Goal: Information Seeking & Learning: Learn about a topic

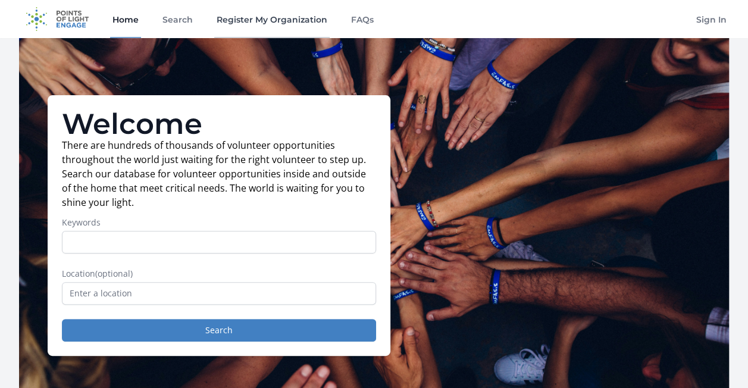
drag, startPoint x: 205, startPoint y: 35, endPoint x: 231, endPoint y: 13, distance: 33.4
click at [205, 35] on div "Home Search Register My Organization FAQs" at bounding box center [243, 19] width 266 height 38
click at [184, 24] on link "Search" at bounding box center [177, 19] width 35 height 38
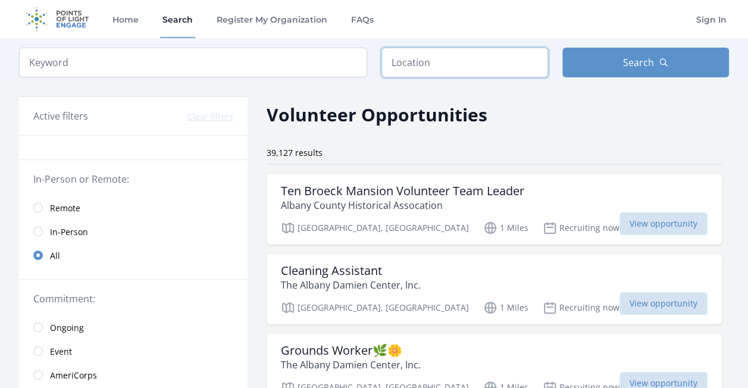
click at [394, 60] on input "text" at bounding box center [464, 63] width 167 height 30
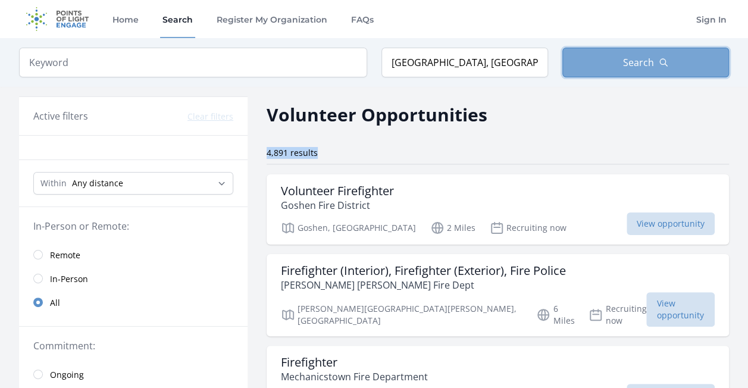
click at [619, 66] on button "Search" at bounding box center [645, 63] width 167 height 30
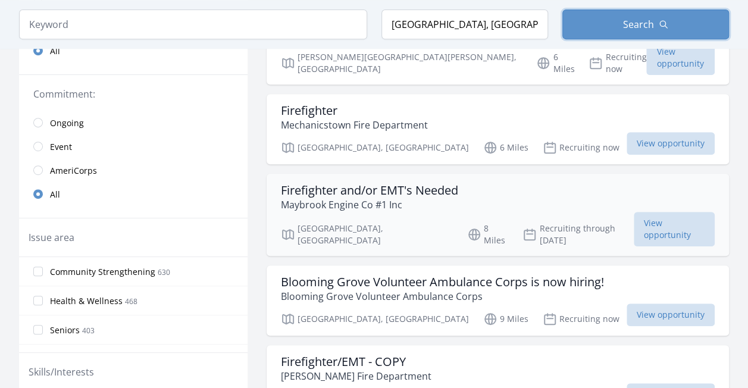
scroll to position [251, 0]
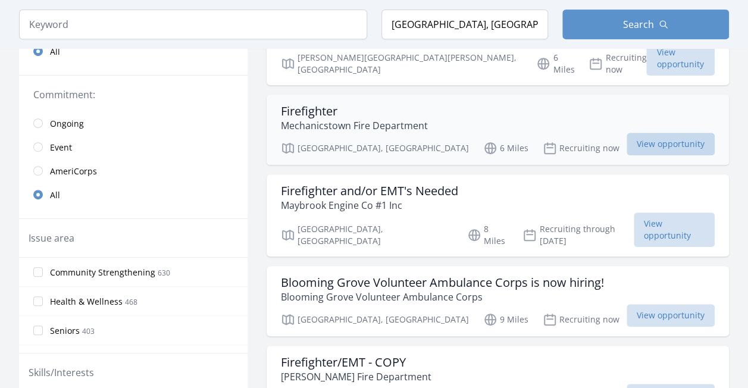
click at [627, 133] on span "View opportunity" at bounding box center [671, 144] width 88 height 23
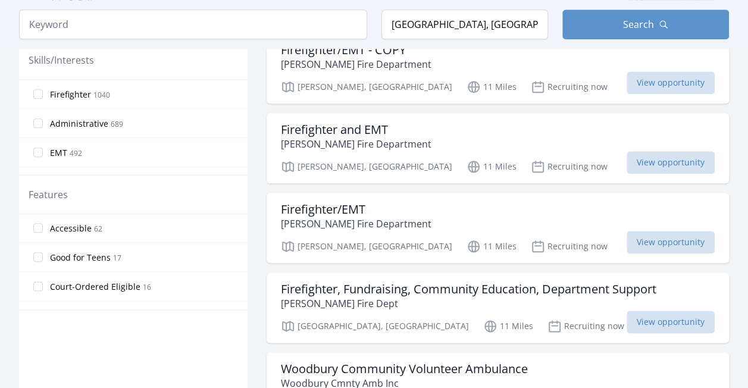
scroll to position [235, 0]
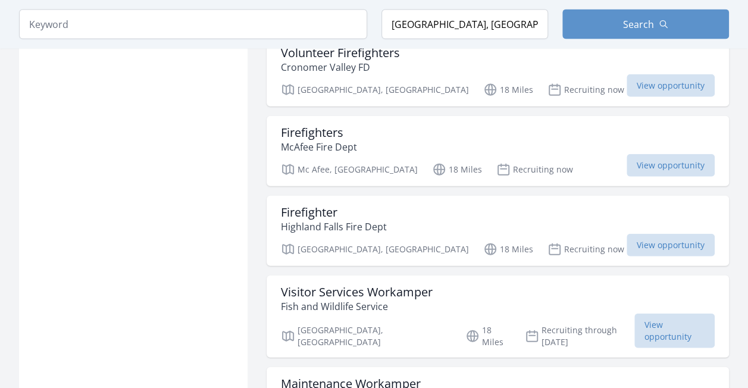
scroll to position [1316, 0]
click at [634, 314] on span "View opportunity" at bounding box center [674, 331] width 80 height 35
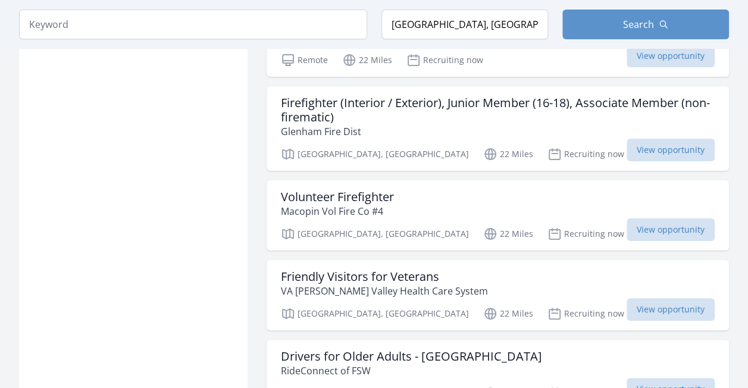
scroll to position [2247, 0]
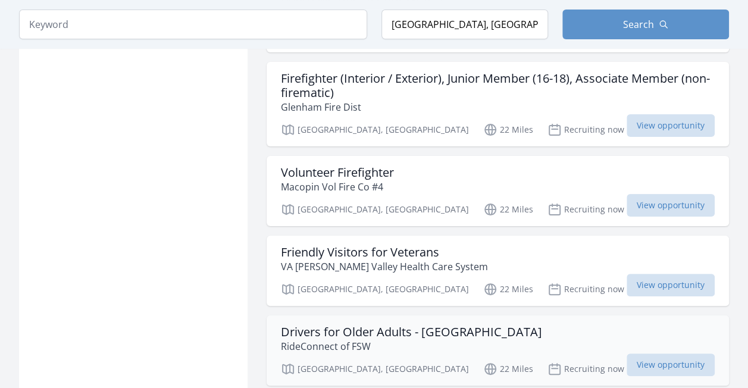
scroll to position [2275, 0]
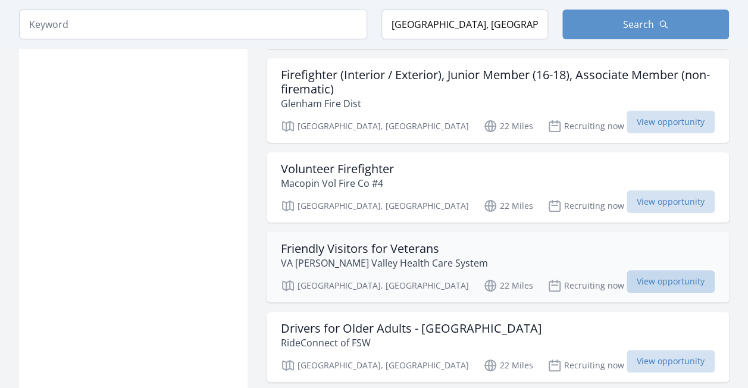
click at [671, 270] on span "View opportunity" at bounding box center [671, 281] width 88 height 23
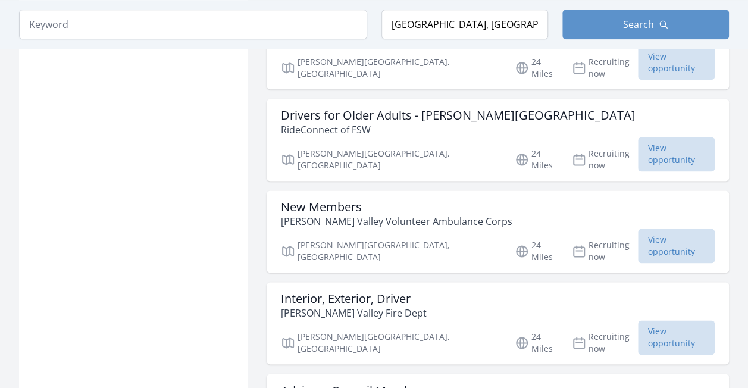
scroll to position [2980, 0]
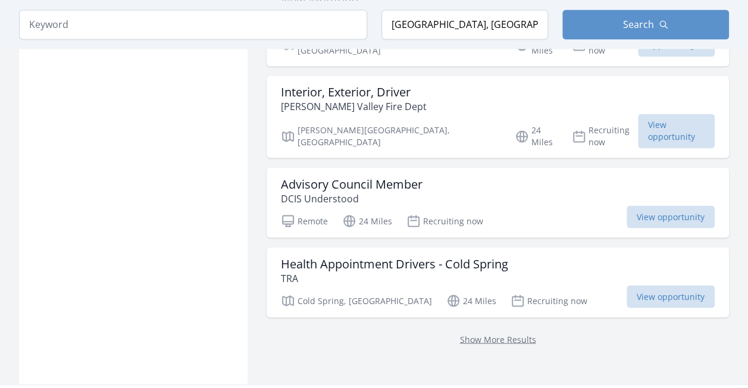
scroll to position [3187, 0]
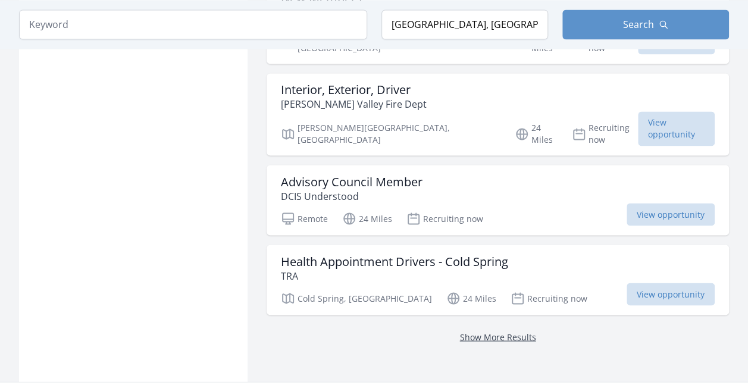
click at [497, 331] on link "Show More Results" at bounding box center [498, 336] width 76 height 11
click at [499, 331] on link "Show More Results" at bounding box center [498, 336] width 76 height 11
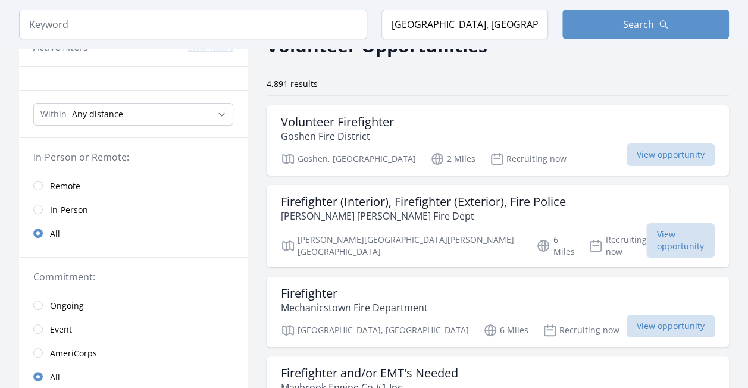
scroll to position [33, 0]
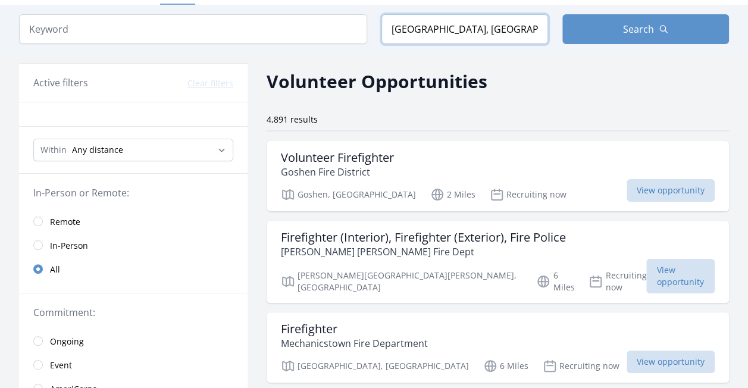
click at [418, 26] on input "Orange County, NY, USA" at bounding box center [464, 29] width 167 height 30
click at [421, 27] on input "Orange County, NY, USA" at bounding box center [464, 29] width 167 height 30
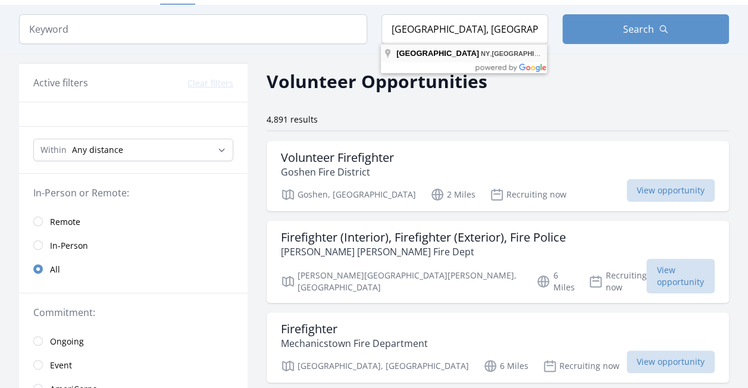
type input "Rockland County, NY, USA"
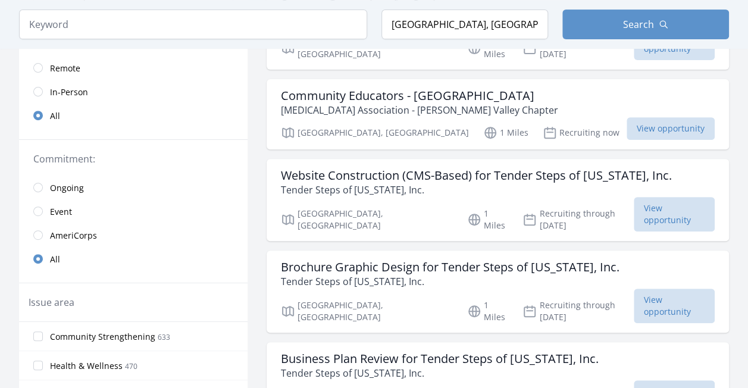
scroll to position [188, 0]
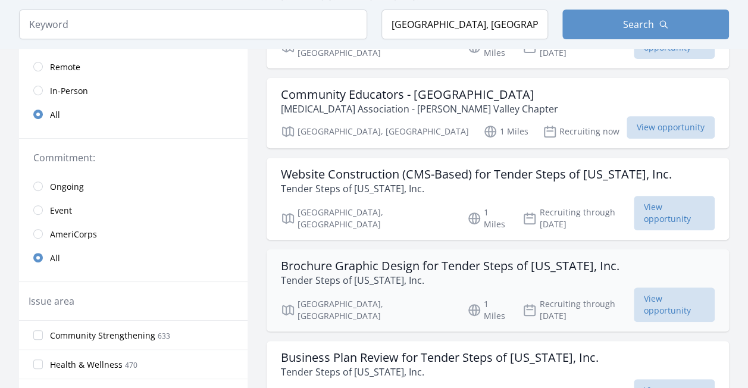
click at [513, 293] on div "Brochure Graphic Design for Tender Steps of New York, Inc. Tender Steps of New …" at bounding box center [498, 290] width 462 height 82
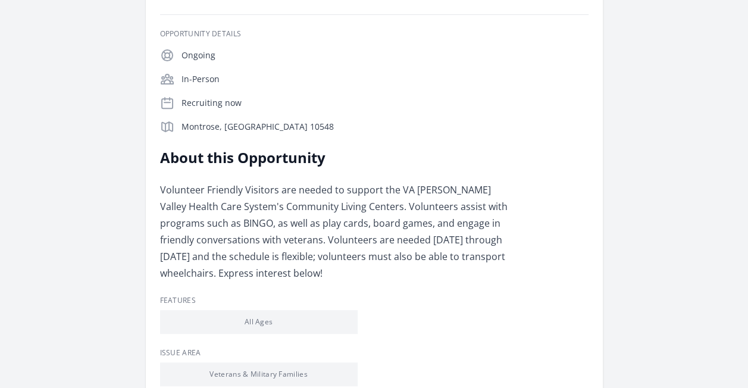
scroll to position [190, 0]
click at [101, 29] on div "Organization VA Hudson Valley Health Care System Friendly Visitors for Veterans…" at bounding box center [374, 173] width 710 height 650
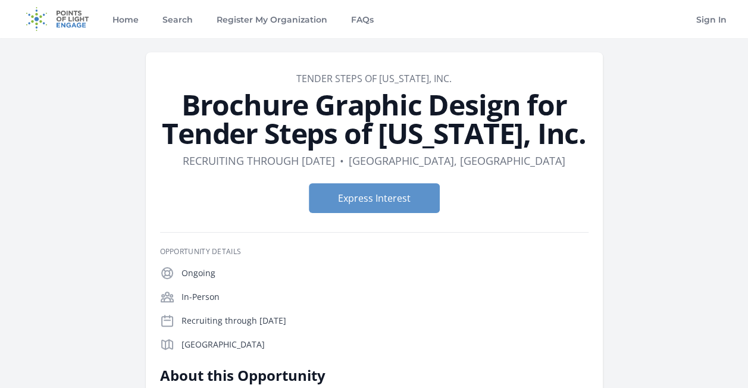
drag, startPoint x: 517, startPoint y: 292, endPoint x: 512, endPoint y: 297, distance: 6.7
click at [512, 297] on p "In-Person" at bounding box center [385, 297] width 407 height 12
click at [521, 296] on p "In-Person" at bounding box center [385, 297] width 407 height 12
click at [505, 295] on p "In-Person" at bounding box center [385, 297] width 407 height 12
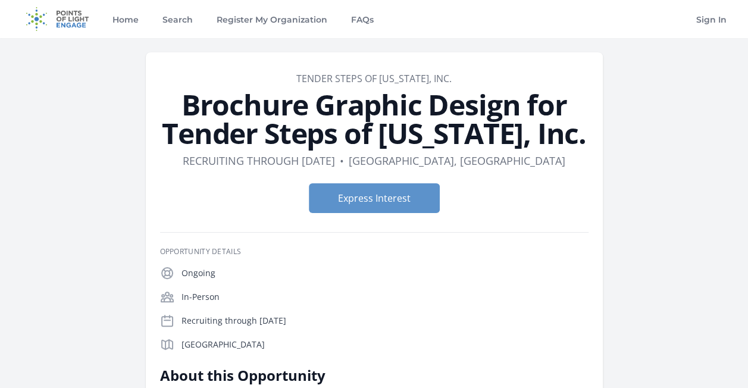
click at [505, 295] on p "In-Person" at bounding box center [385, 297] width 407 height 12
